Goal: Share content

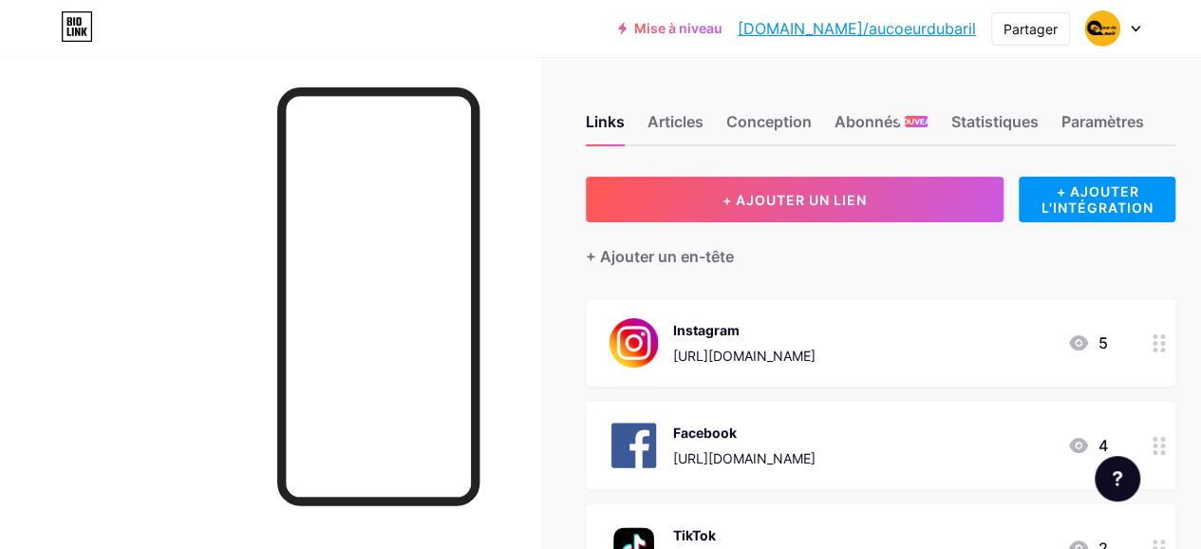
click at [815, 335] on div "Instagram" at bounding box center [744, 330] width 142 height 20
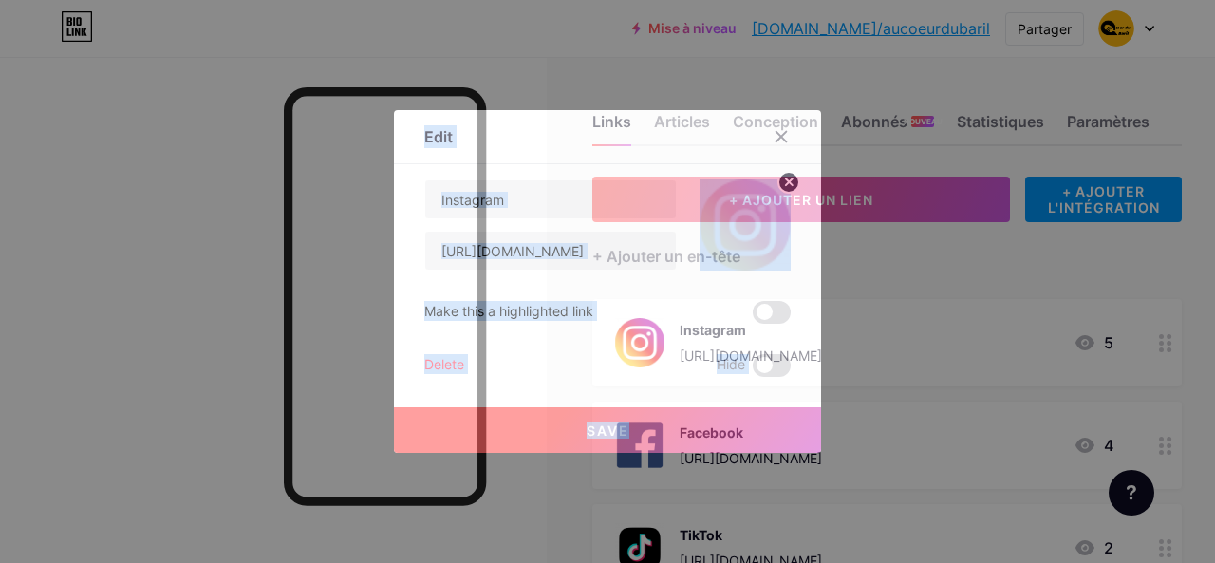
click at [928, 335] on div at bounding box center [607, 281] width 1215 height 563
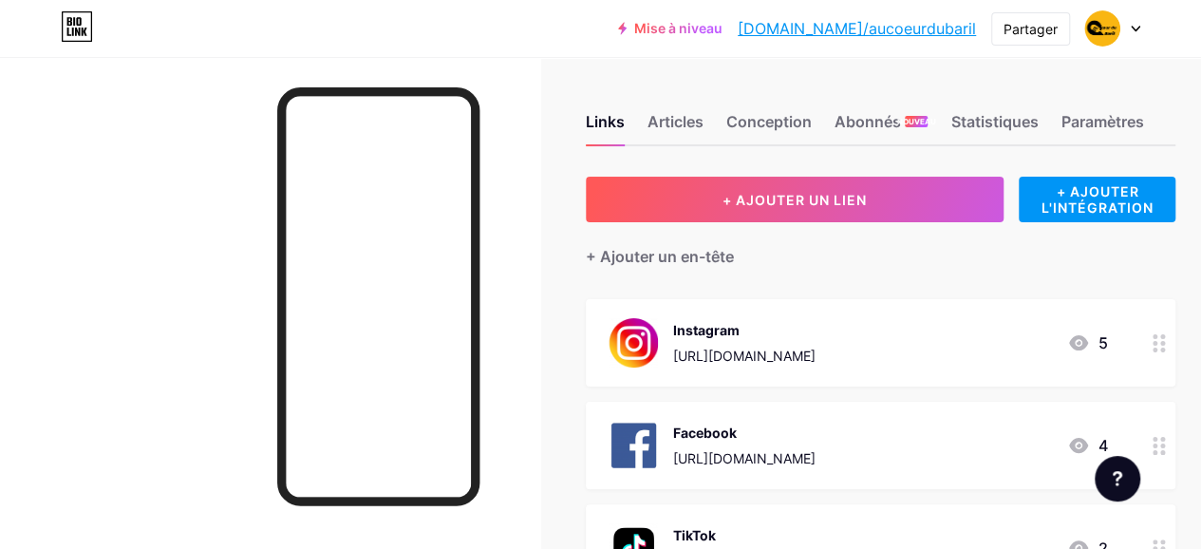
click at [815, 335] on div "Instagram" at bounding box center [744, 330] width 142 height 20
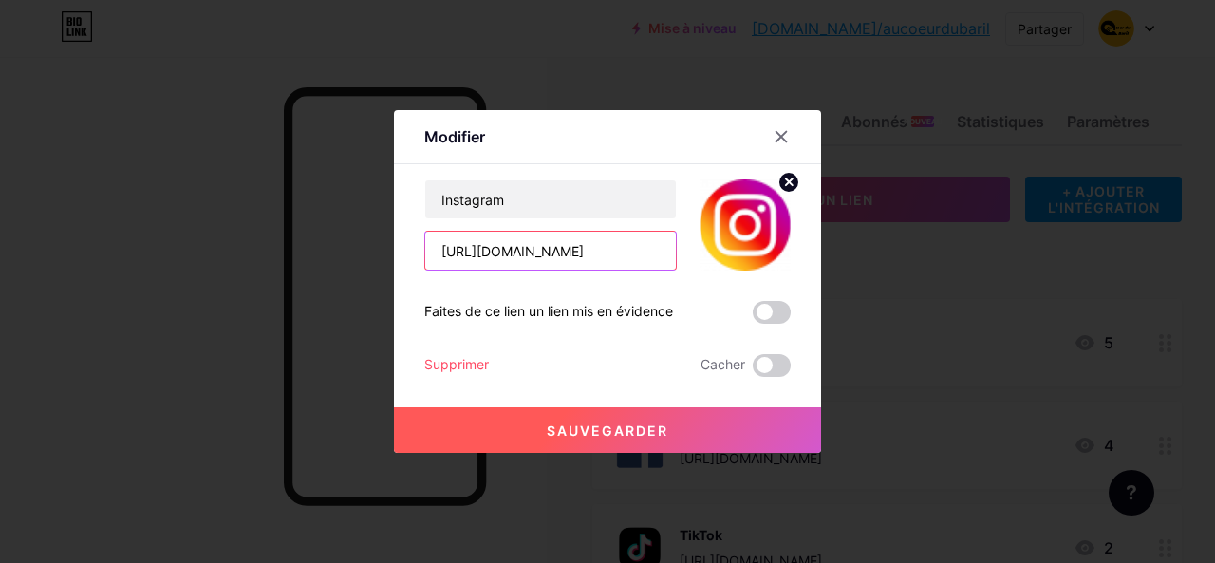
scroll to position [0, 75]
drag, startPoint x: 434, startPoint y: 248, endPoint x: 673, endPoint y: 252, distance: 239.2
click at [673, 252] on div "Instagram [URL][DOMAIN_NAME]" at bounding box center [607, 224] width 366 height 91
click at [773, 143] on icon at bounding box center [780, 136] width 15 height 15
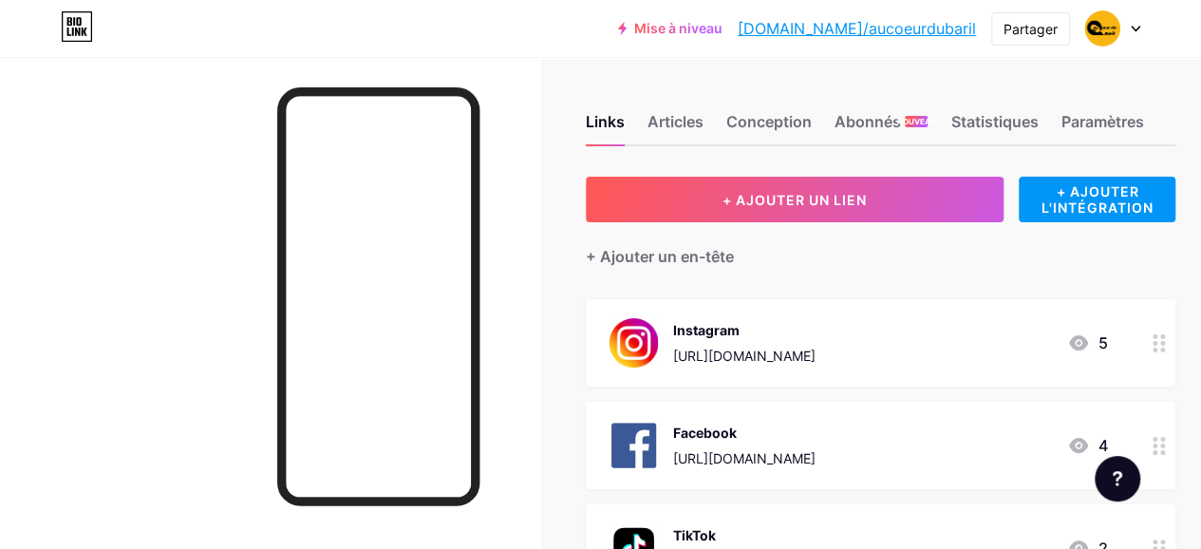
click at [720, 436] on font "Facebook" at bounding box center [705, 432] width 64 height 16
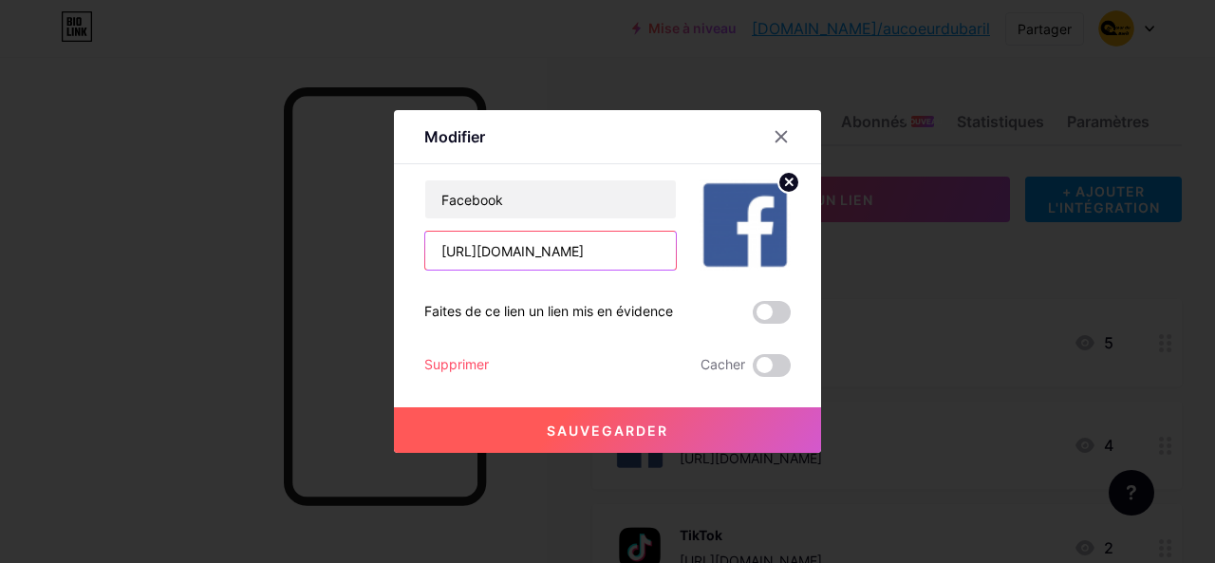
scroll to position [0, 221]
drag, startPoint x: 431, startPoint y: 249, endPoint x: 684, endPoint y: 269, distance: 254.2
click at [684, 269] on div "Facebook [URL][DOMAIN_NAME]" at bounding box center [607, 224] width 366 height 91
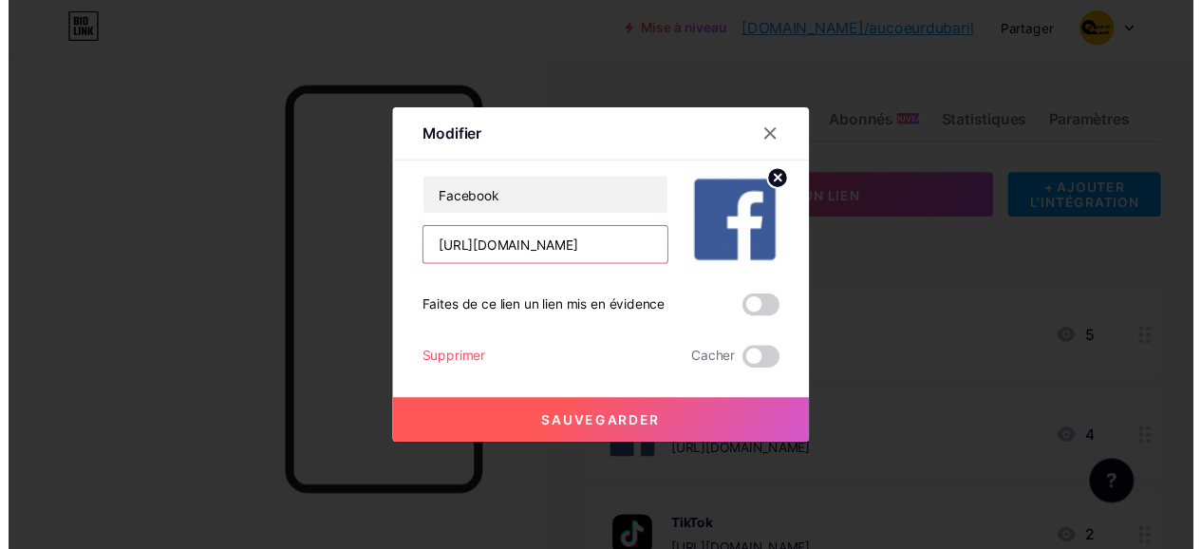
scroll to position [0, 0]
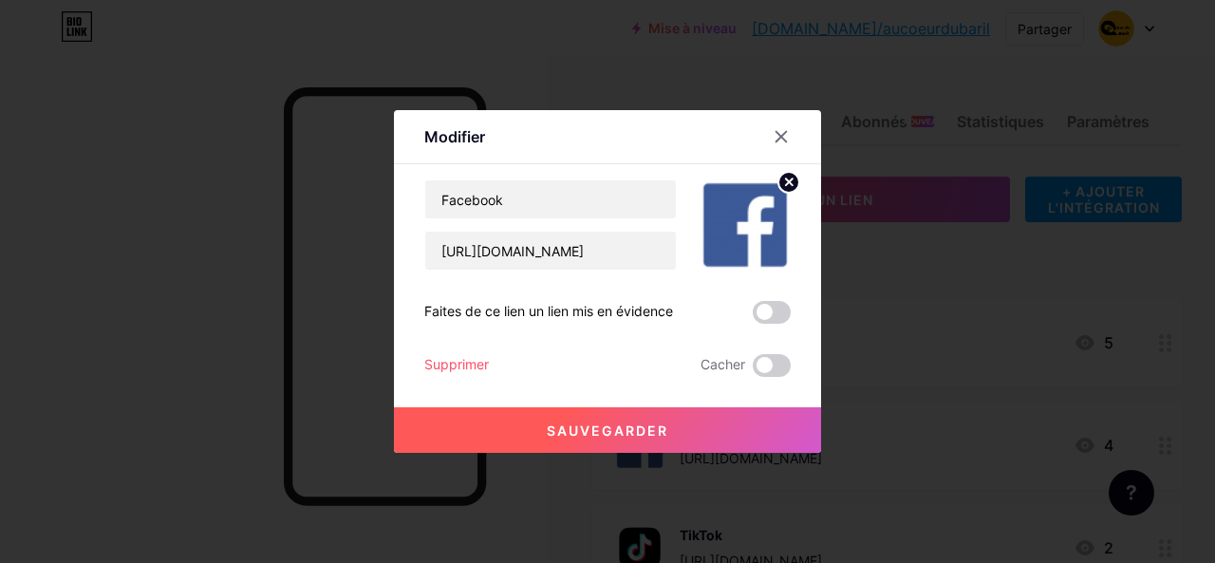
click at [630, 430] on font "Sauvegarder" at bounding box center [607, 430] width 121 height 16
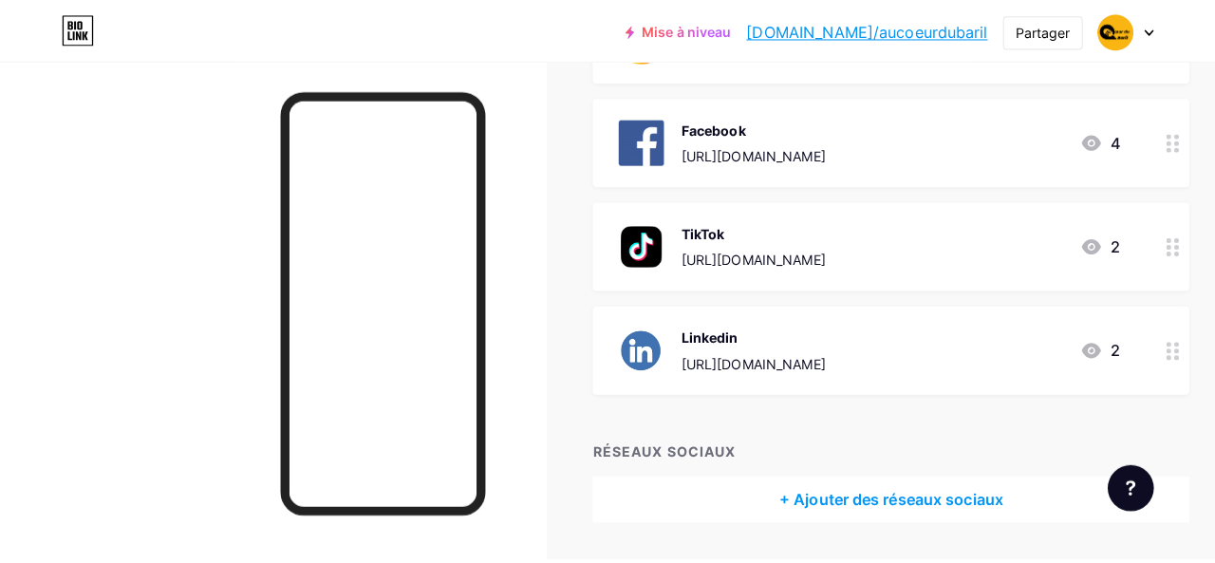
scroll to position [309, 0]
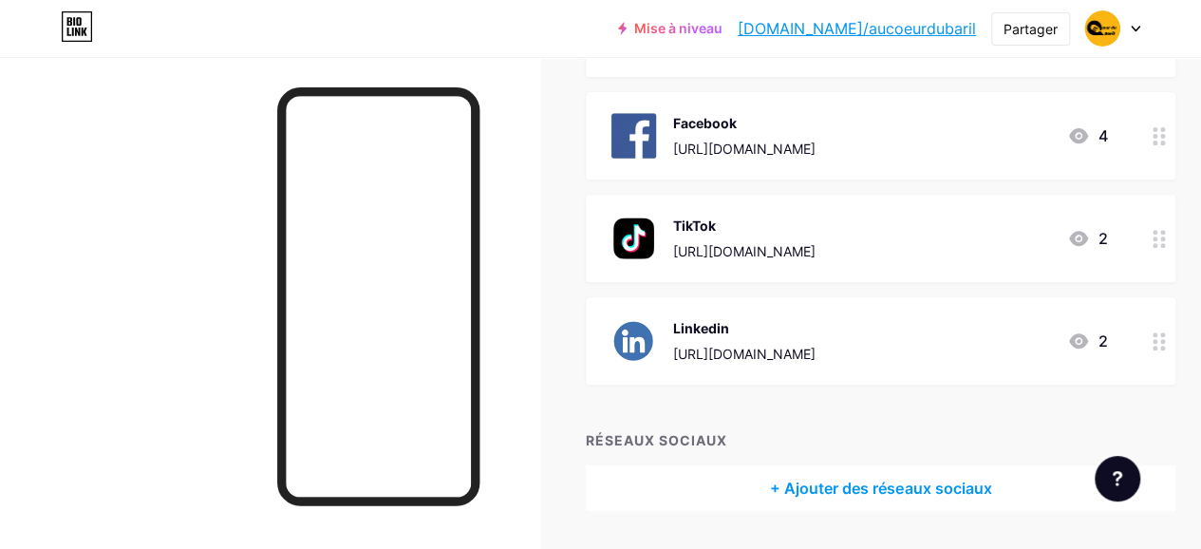
click at [740, 331] on div "Linkedin" at bounding box center [744, 328] width 142 height 20
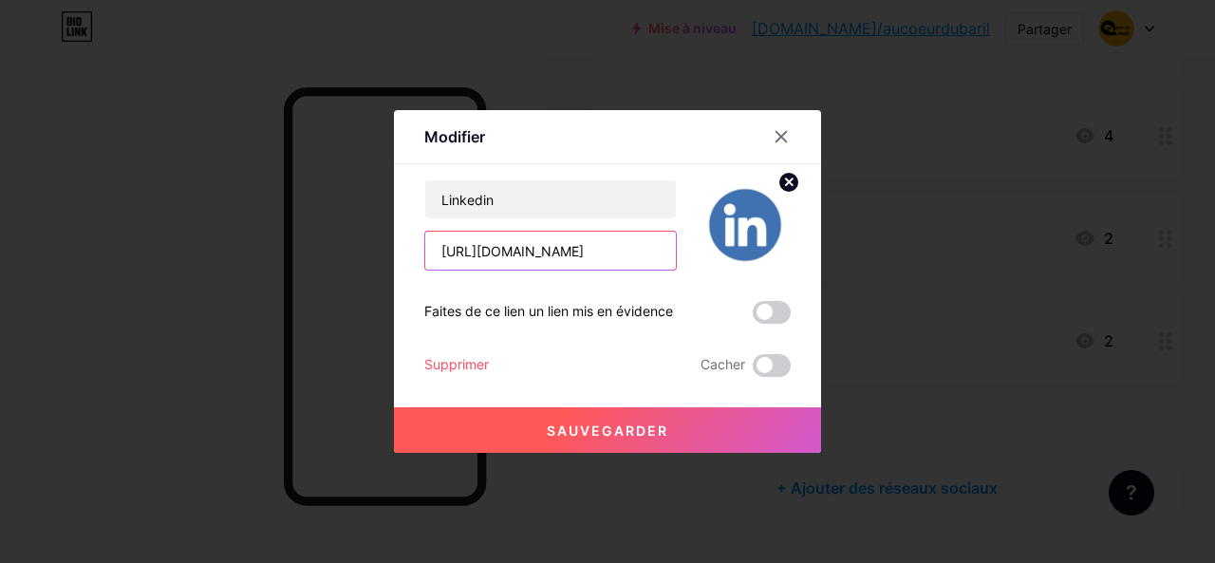
scroll to position [0, 197]
drag, startPoint x: 433, startPoint y: 252, endPoint x: 683, endPoint y: 257, distance: 250.6
click at [683, 257] on div "Linkedin [URL][DOMAIN_NAME]" at bounding box center [607, 224] width 366 height 91
